Goal: Information Seeking & Learning: Understand process/instructions

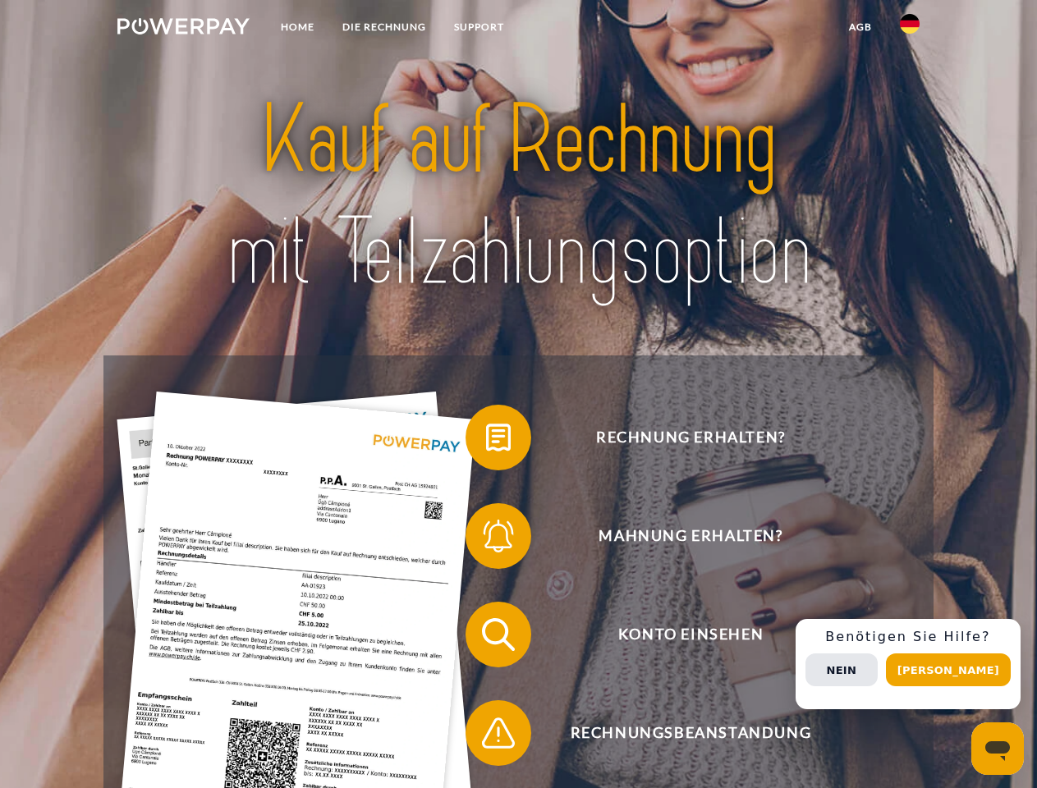
click at [183, 29] on img at bounding box center [183, 26] width 132 height 16
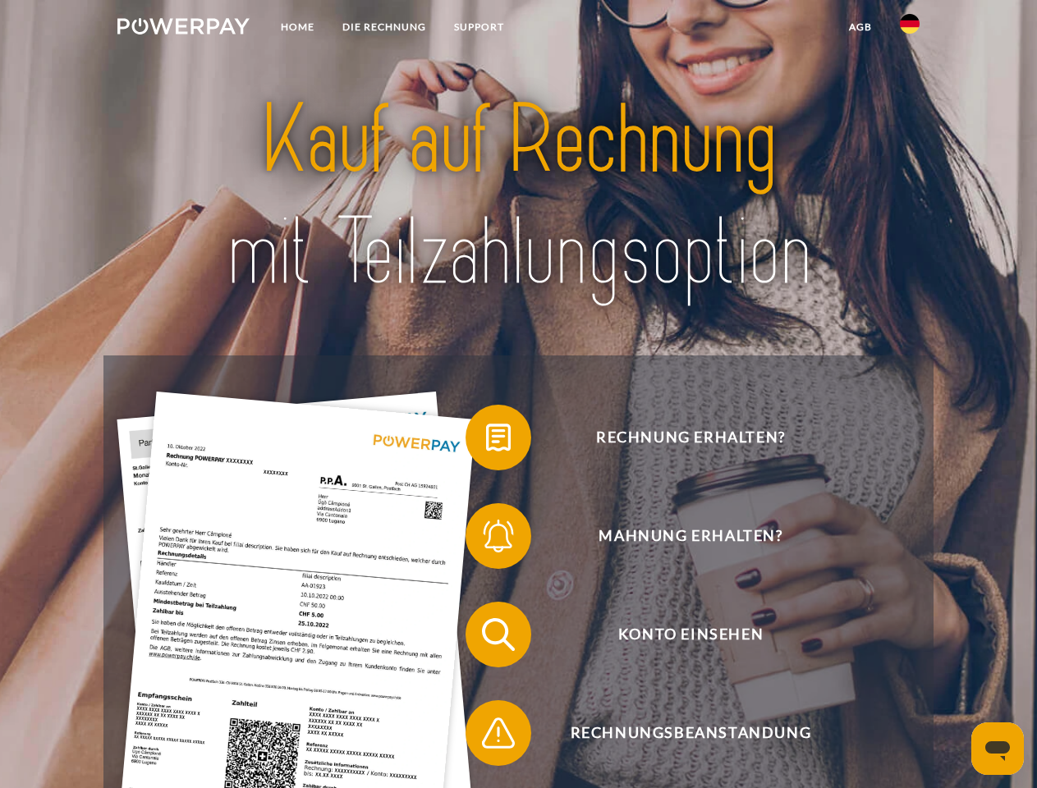
click at [910, 29] on img at bounding box center [910, 24] width 20 height 20
click at [860, 27] on link "agb" at bounding box center [860, 27] width 51 height 30
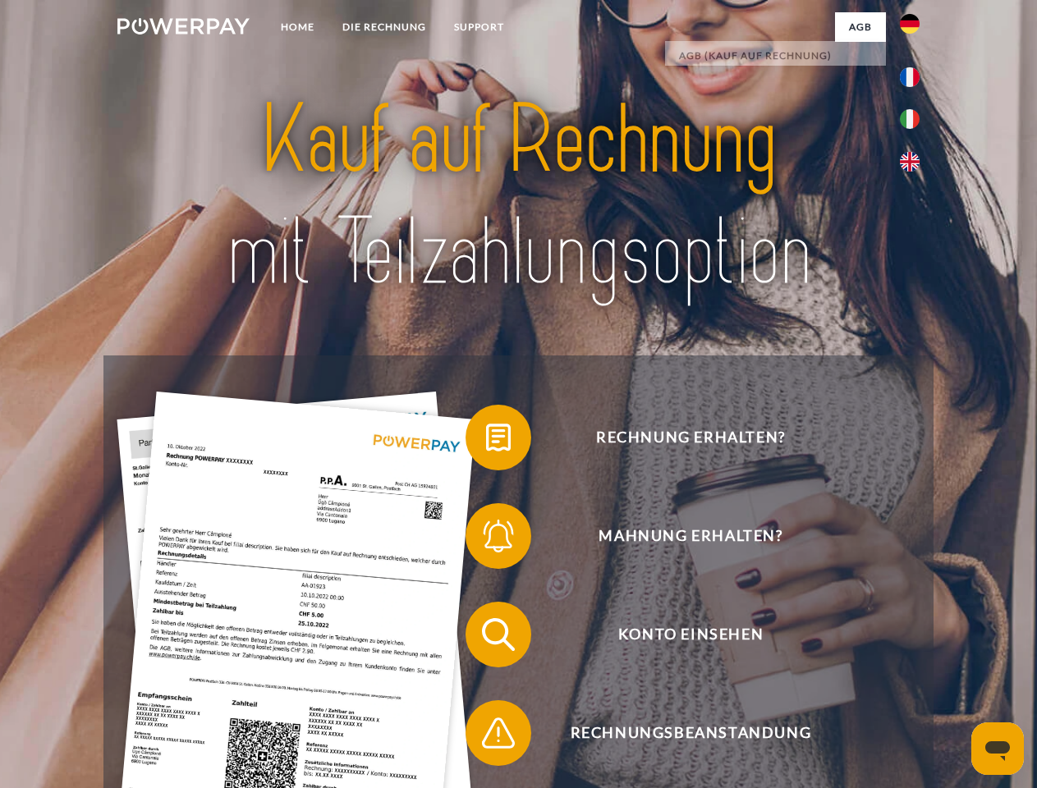
click at [486, 441] on span at bounding box center [474, 438] width 82 height 82
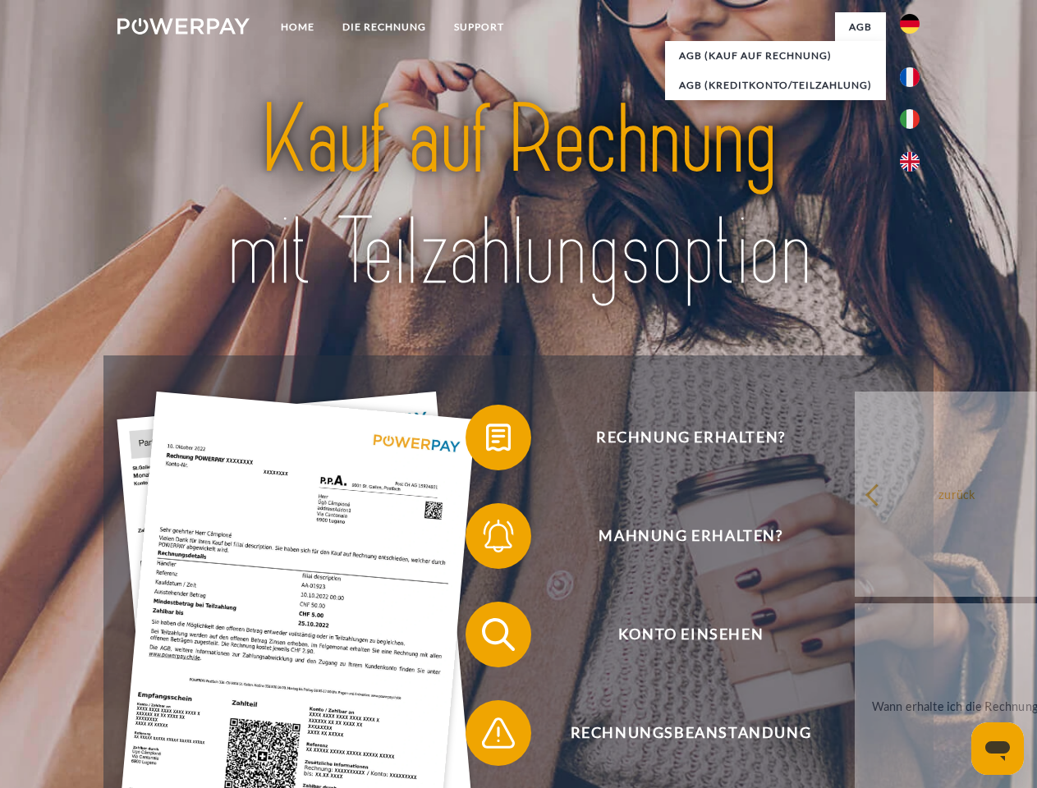
click at [486, 540] on div "Rechnung erhalten? Mahnung erhalten? Konto einsehen" at bounding box center [517, 684] width 829 height 657
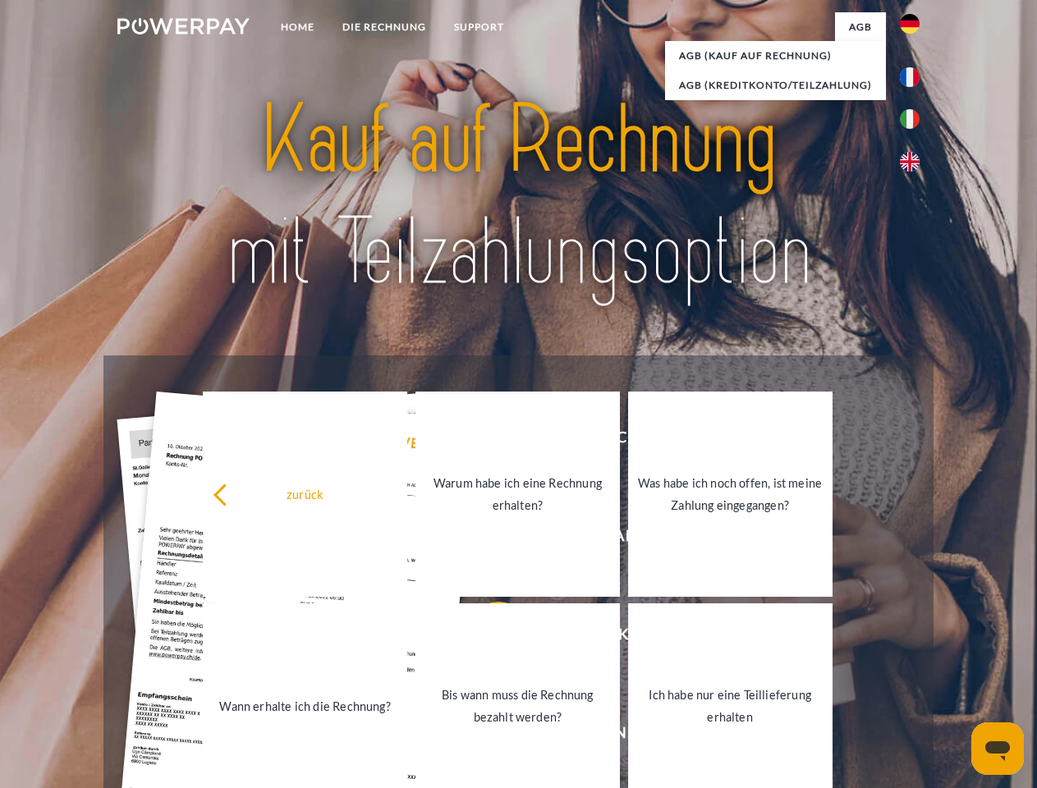
click at [486, 638] on link "Bis wann muss die Rechnung bezahlt werden?" at bounding box center [518, 706] width 204 height 205
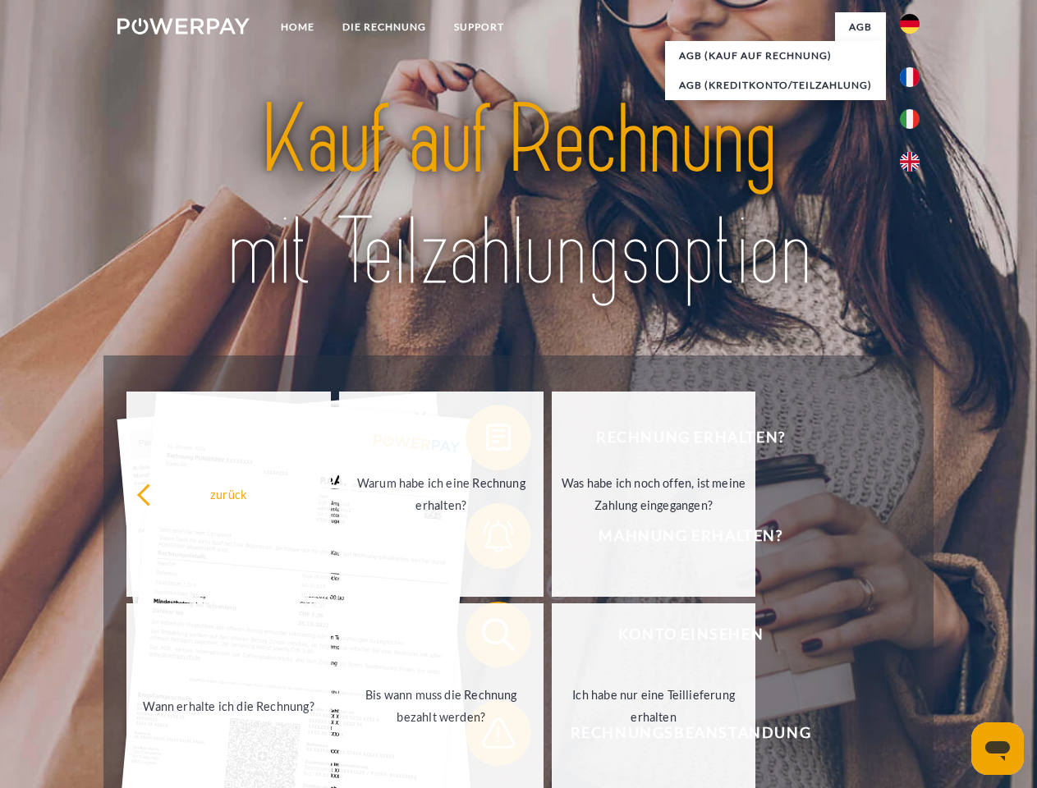
click at [486, 737] on span at bounding box center [474, 733] width 82 height 82
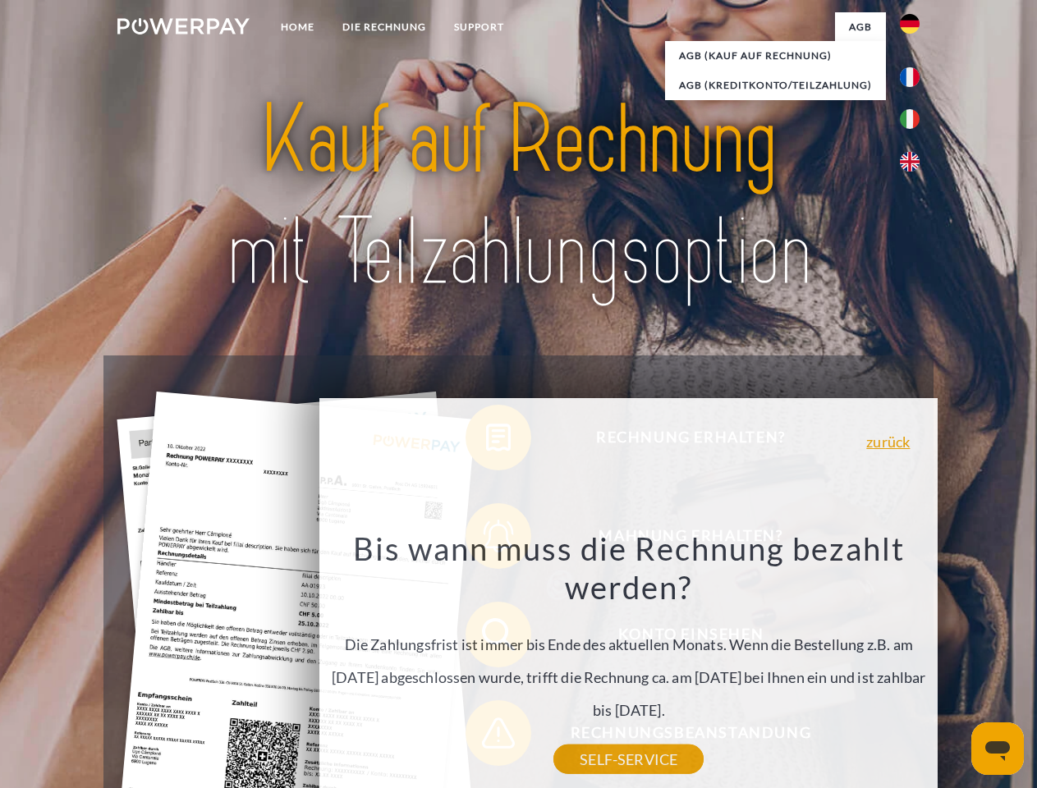
click at [914, 664] on div "Rechnung erhalten? Mahnung erhalten? Konto einsehen" at bounding box center [517, 684] width 829 height 657
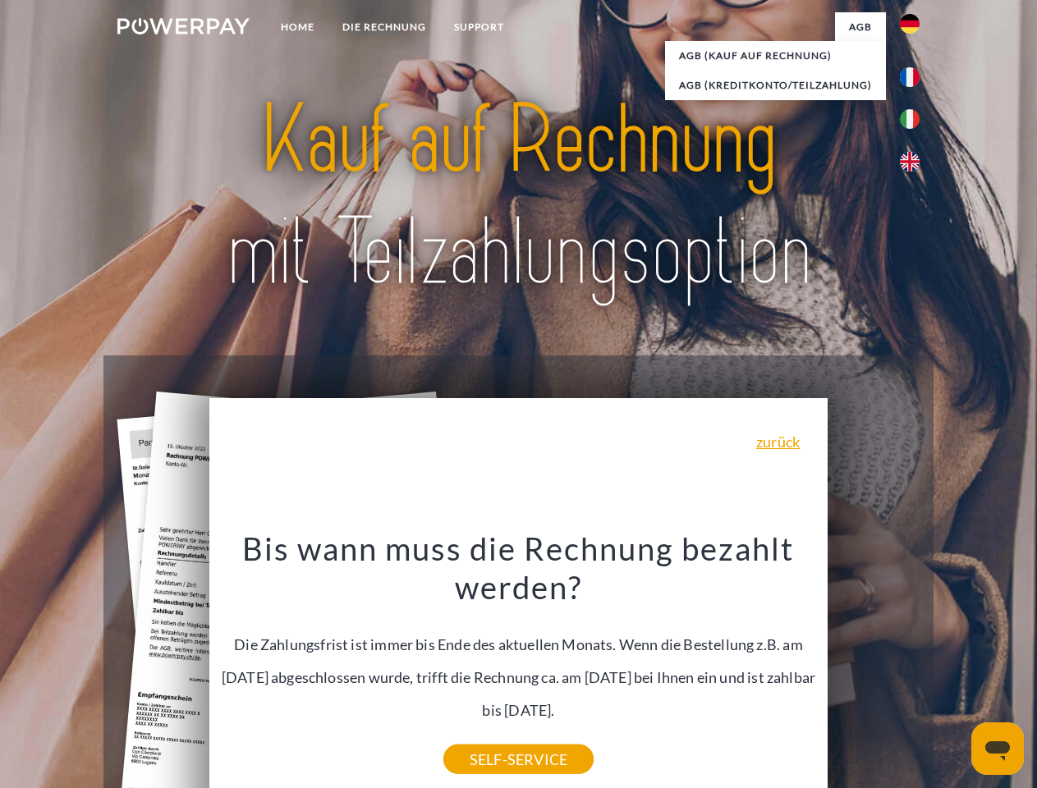
click at [874, 668] on span "Konto einsehen" at bounding box center [690, 635] width 402 height 66
click at [954, 670] on header "Home DIE RECHNUNG SUPPORT" at bounding box center [518, 567] width 1037 height 1134
